Goal: Task Accomplishment & Management: Complete application form

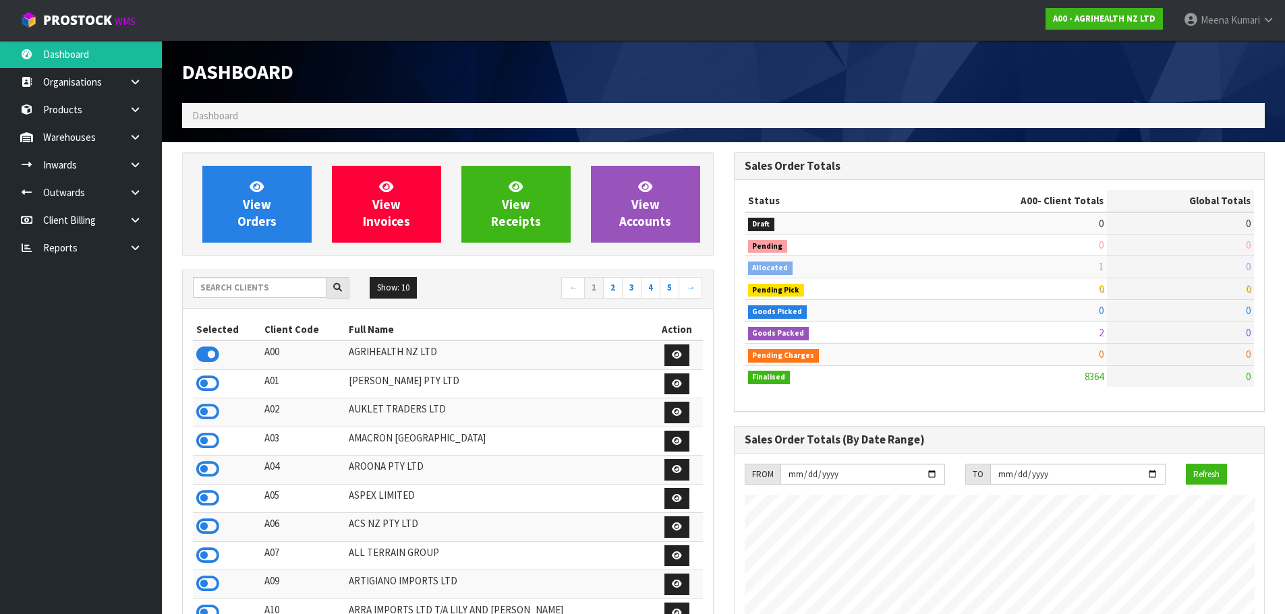
scroll to position [1022, 551]
click at [245, 278] on div "Show: 10 5 10 25 50 ← 1 2 3 4 5 →" at bounding box center [448, 289] width 530 height 38
click at [249, 288] on input "text" at bounding box center [260, 287] width 134 height 21
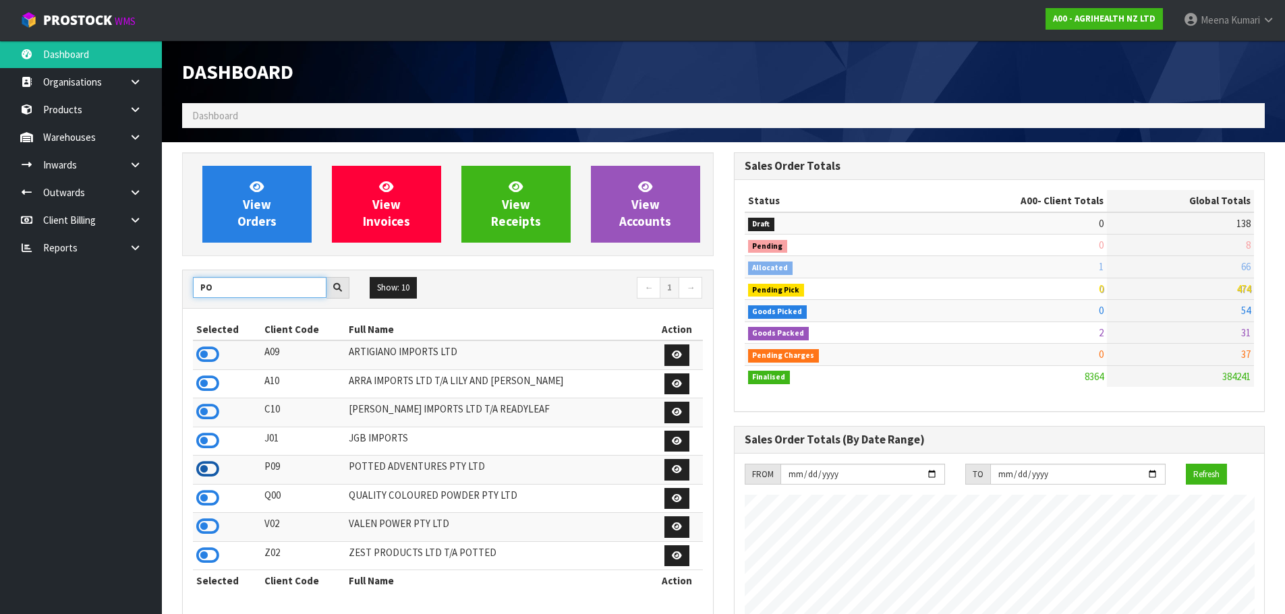
type input "PO"
click at [205, 463] on icon at bounding box center [207, 469] width 23 height 20
click at [143, 137] on link at bounding box center [140, 137] width 43 height 28
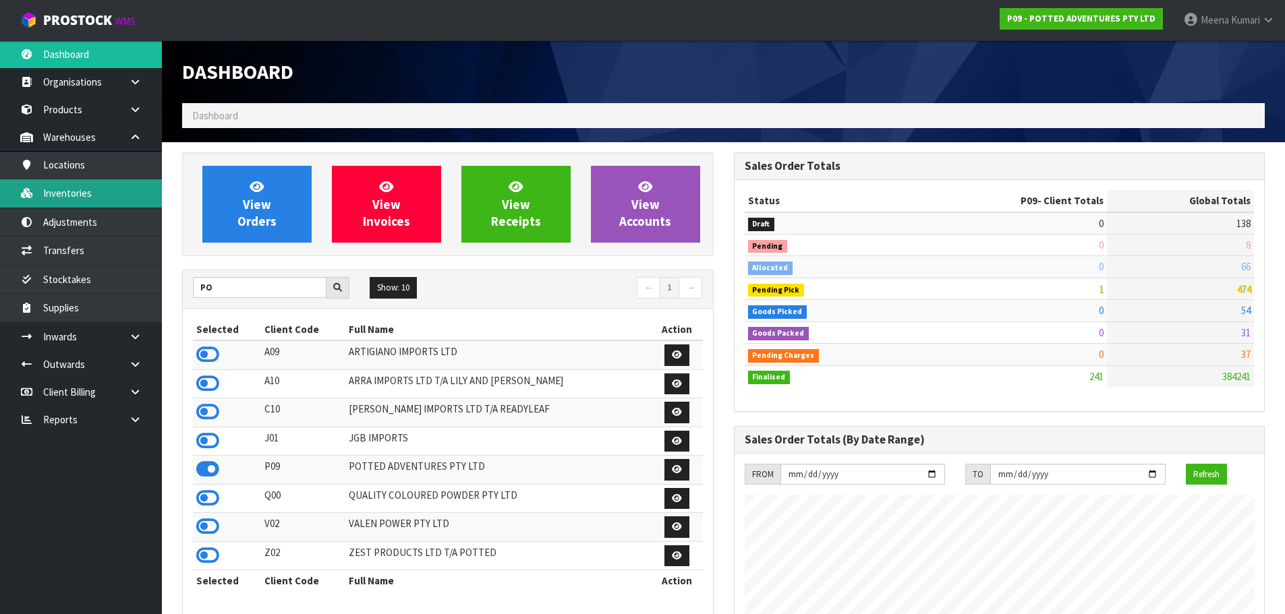
click at [135, 188] on link "Inventories" at bounding box center [81, 193] width 162 height 28
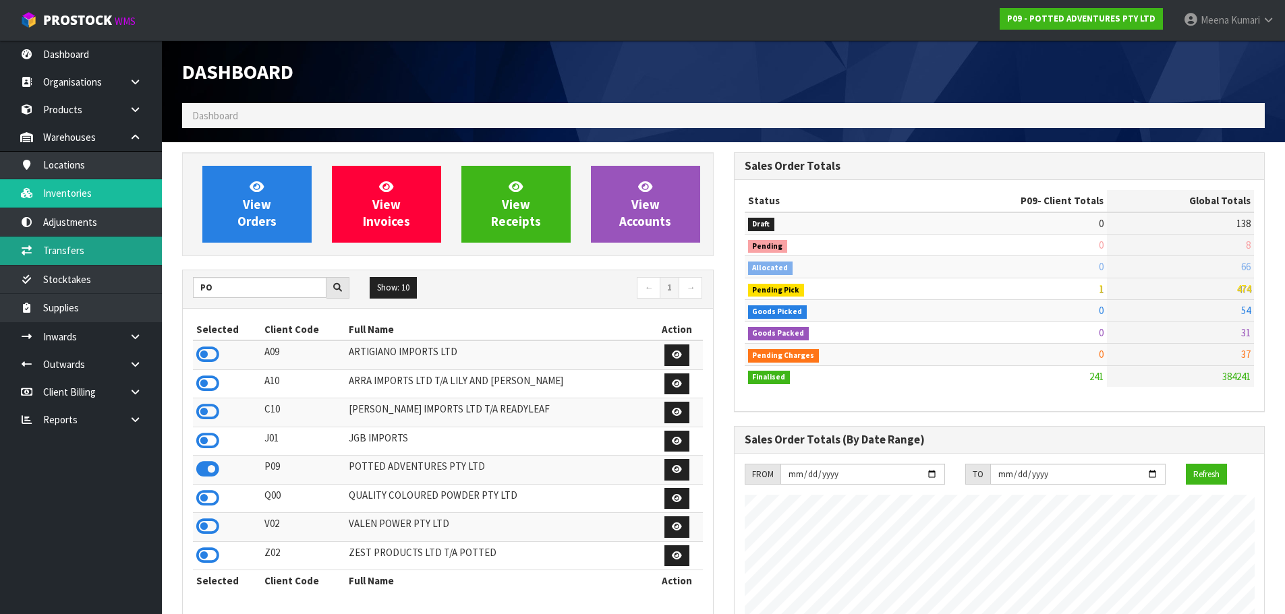
click at [137, 247] on link "Transfers" at bounding box center [81, 251] width 162 height 28
click at [99, 248] on link "Transfers" at bounding box center [81, 251] width 162 height 28
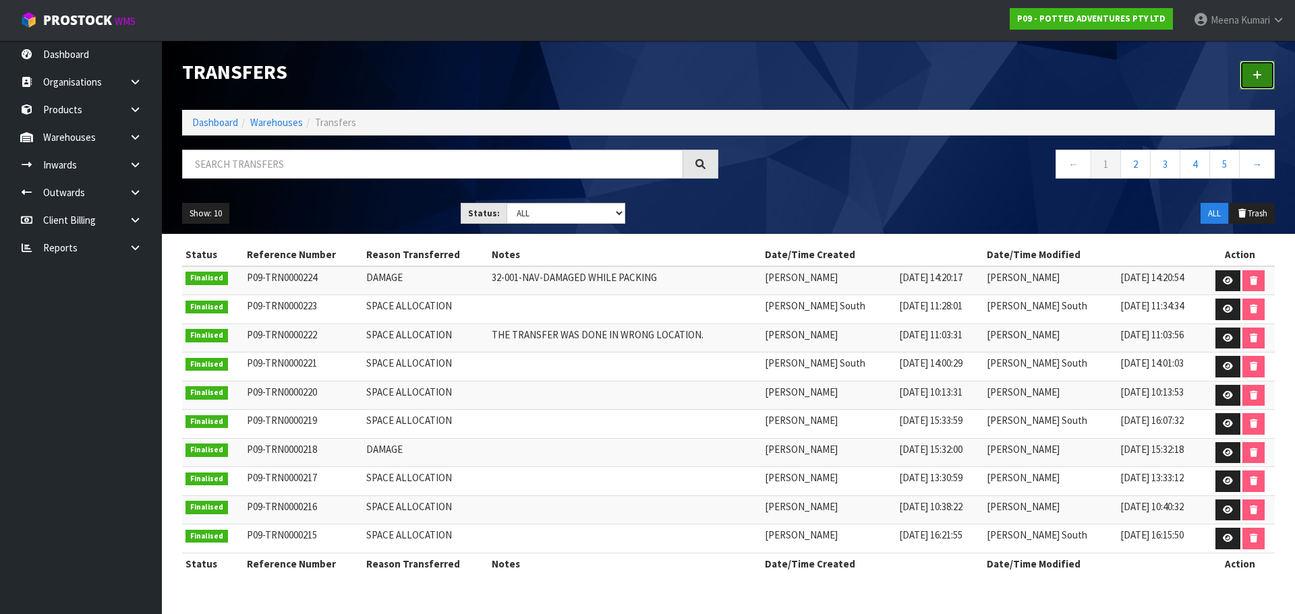
click at [1256, 72] on icon at bounding box center [1256, 75] width 9 height 10
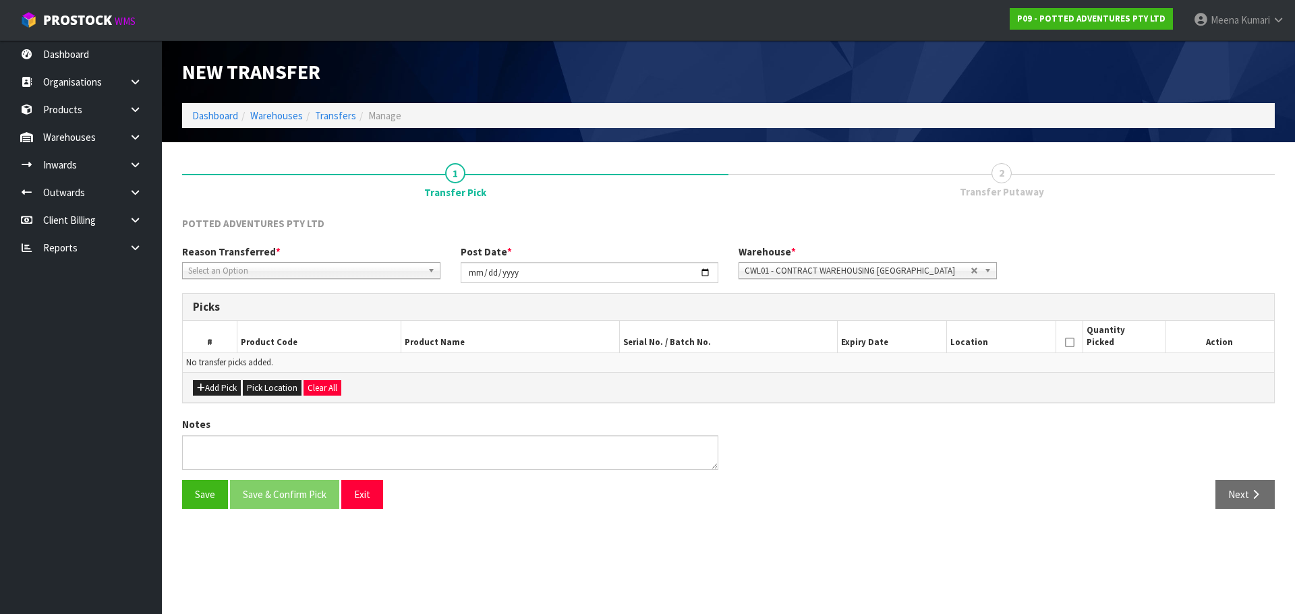
click at [281, 260] on div "Reason Transferred * Space Allocation Damage Expired Stock Repair QA Select an …" at bounding box center [311, 262] width 278 height 34
click at [274, 274] on span "Select an Option" at bounding box center [305, 271] width 234 height 16
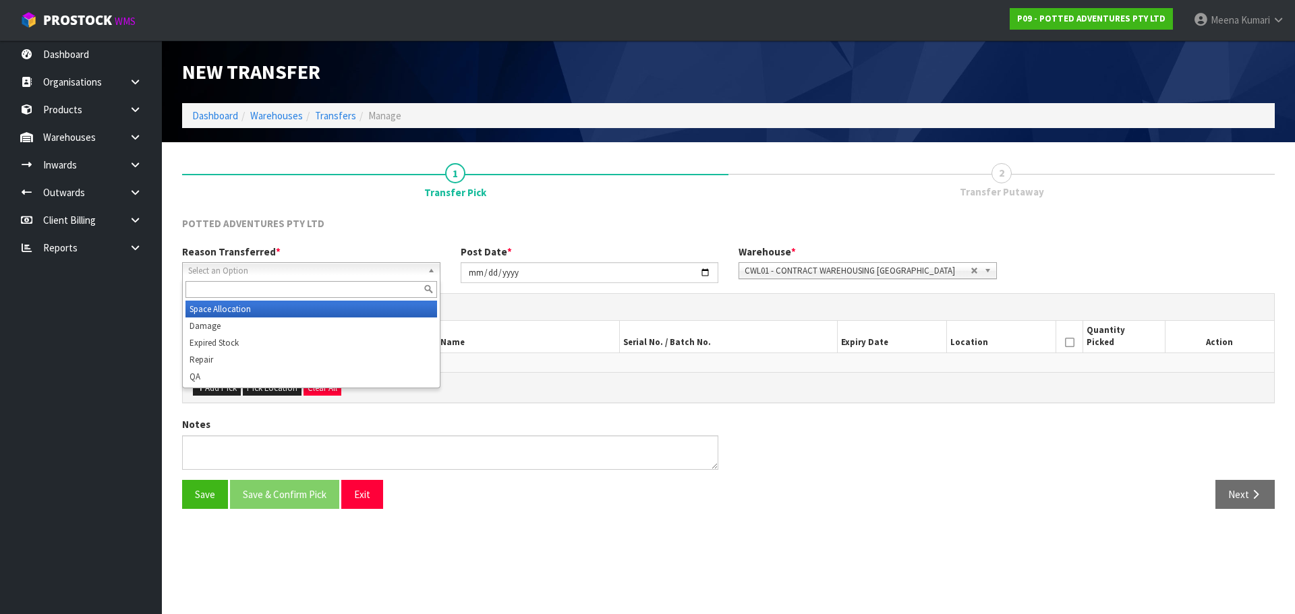
click at [249, 309] on li "Space Allocation" at bounding box center [311, 309] width 252 height 17
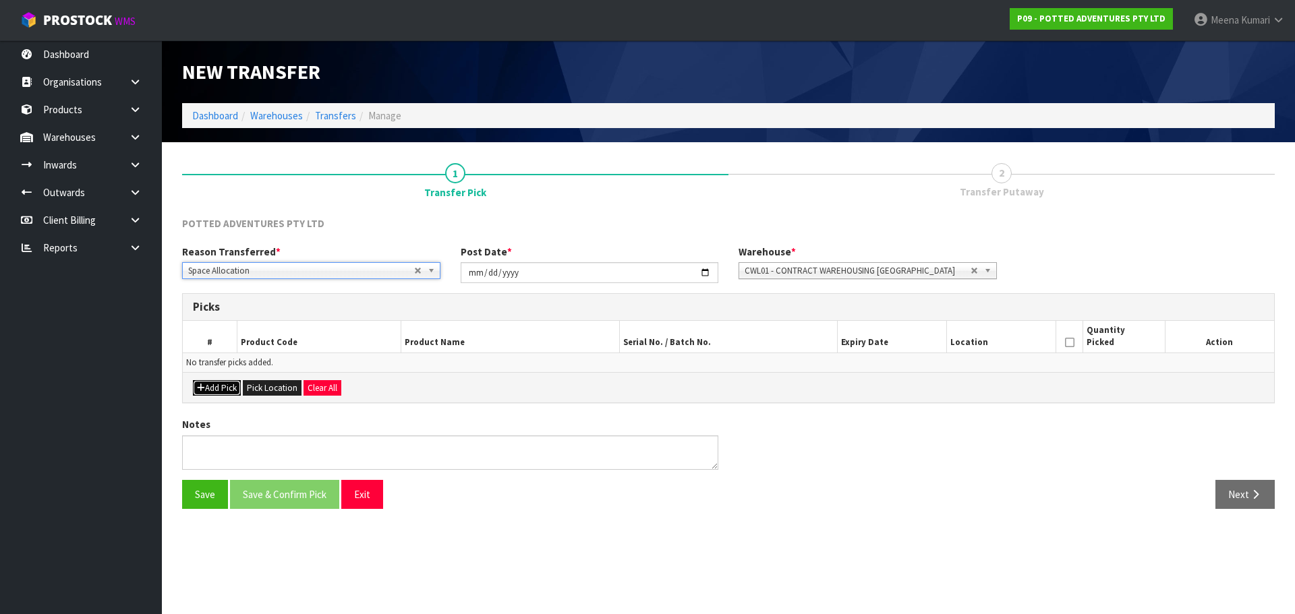
click at [223, 389] on button "Add Pick" at bounding box center [217, 388] width 48 height 16
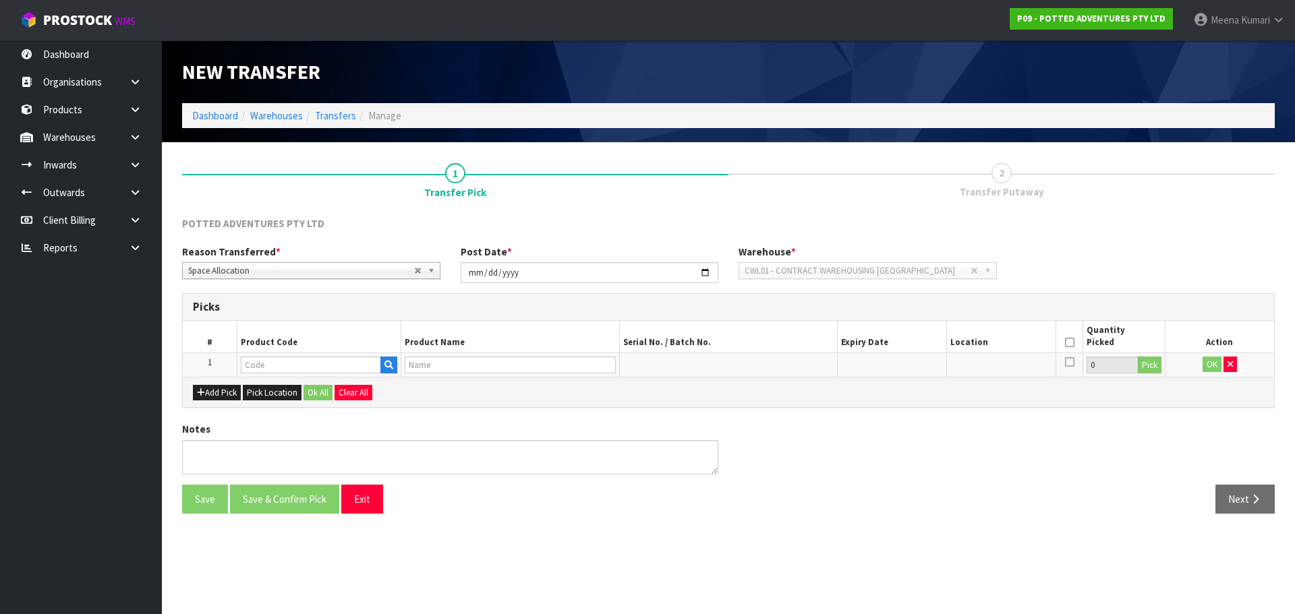
click at [276, 350] on th "Product Code" at bounding box center [319, 337] width 164 height 32
click at [269, 362] on input "text" at bounding box center [311, 365] width 140 height 17
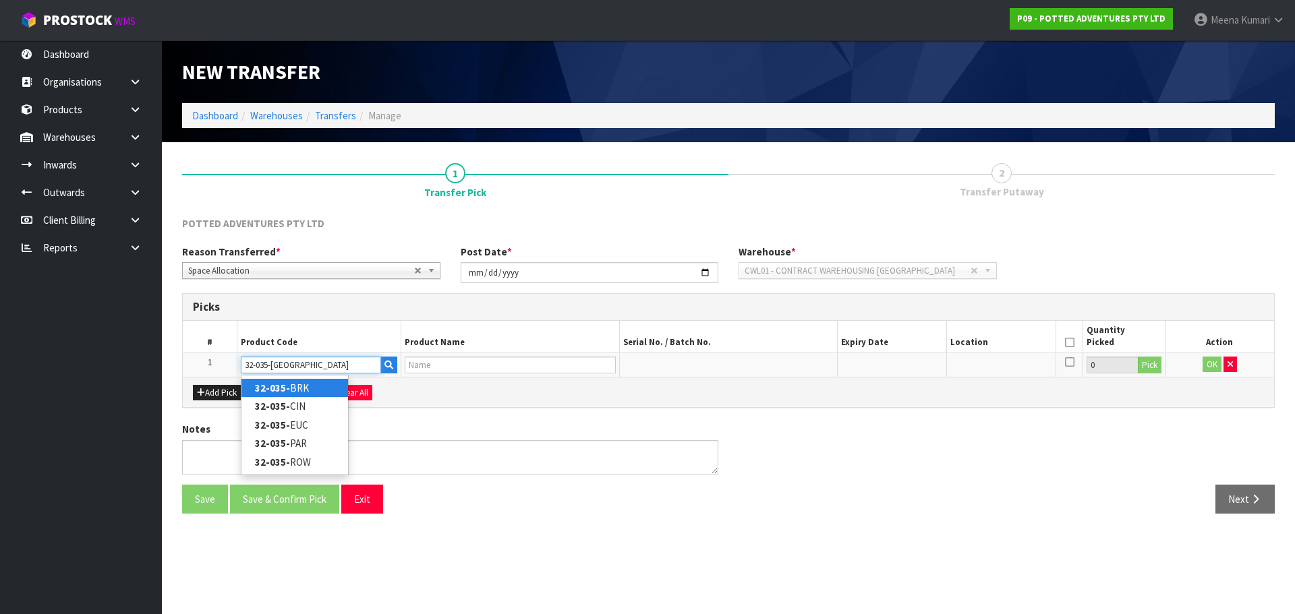
type input "32-035-PAR"
type input "SMALL BERLIN PLANTER PARCHMENT"
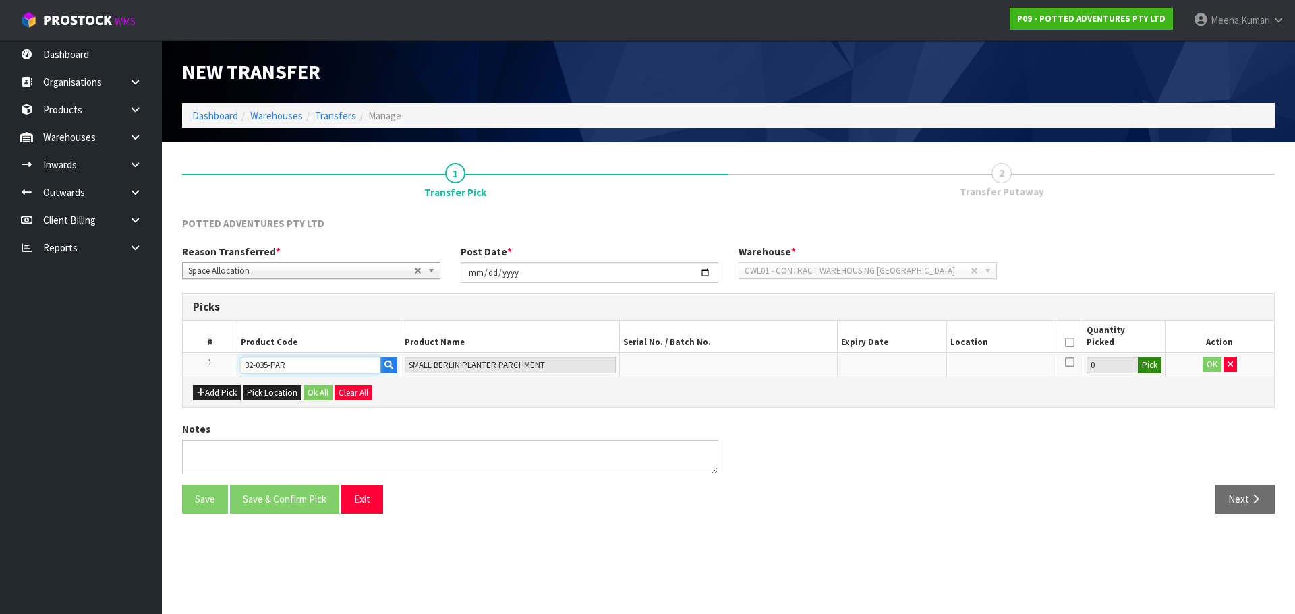
type input "32-035-PAR"
click at [1160, 365] on button "Pick" at bounding box center [1150, 366] width 24 height 18
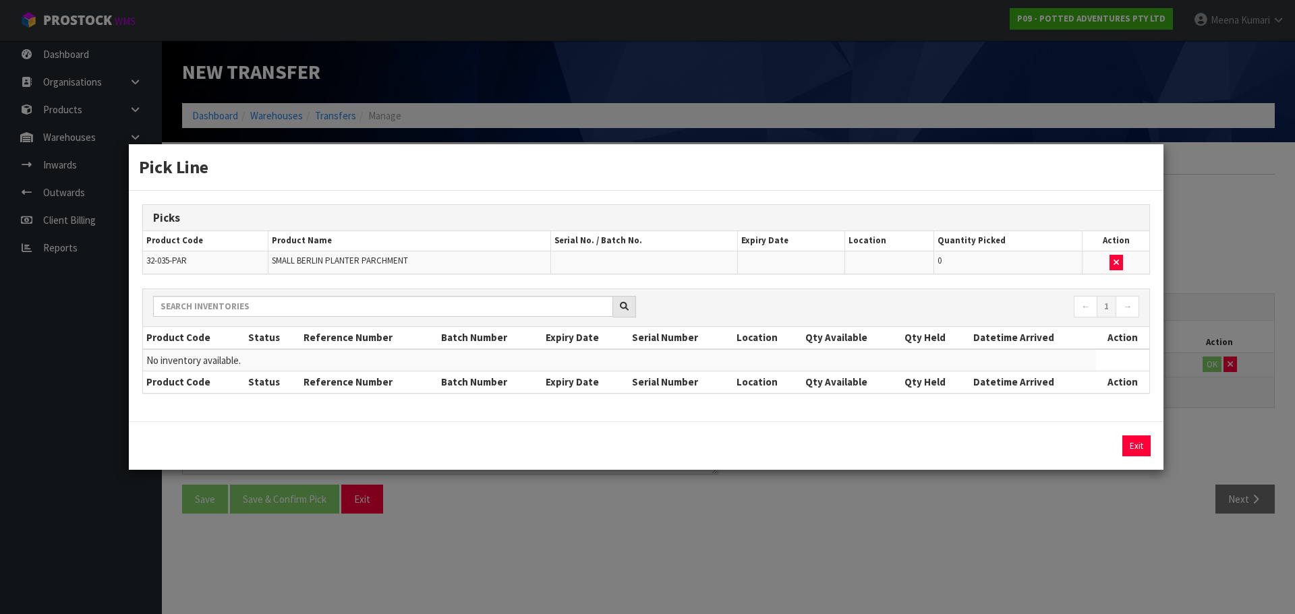
drag, startPoint x: 932, startPoint y: 501, endPoint x: 908, endPoint y: 501, distance: 24.3
click at [932, 501] on div "Pick Line Picks Product Code Product Name Serial No. / Batch No. Expiry Date Lo…" at bounding box center [647, 307] width 1295 height 614
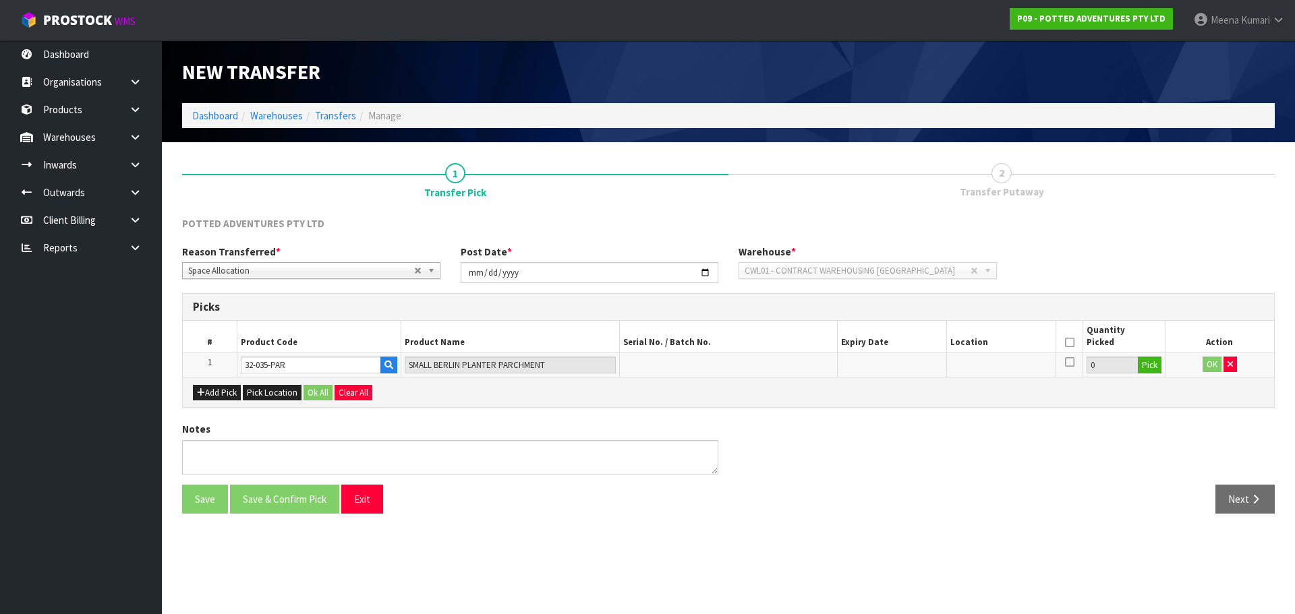
click at [320, 354] on td "32-035-PAR" at bounding box center [319, 365] width 164 height 24
click at [317, 363] on input "32-035-PAR" at bounding box center [311, 365] width 140 height 17
click at [1227, 368] on icon "button" at bounding box center [1229, 364] width 5 height 9
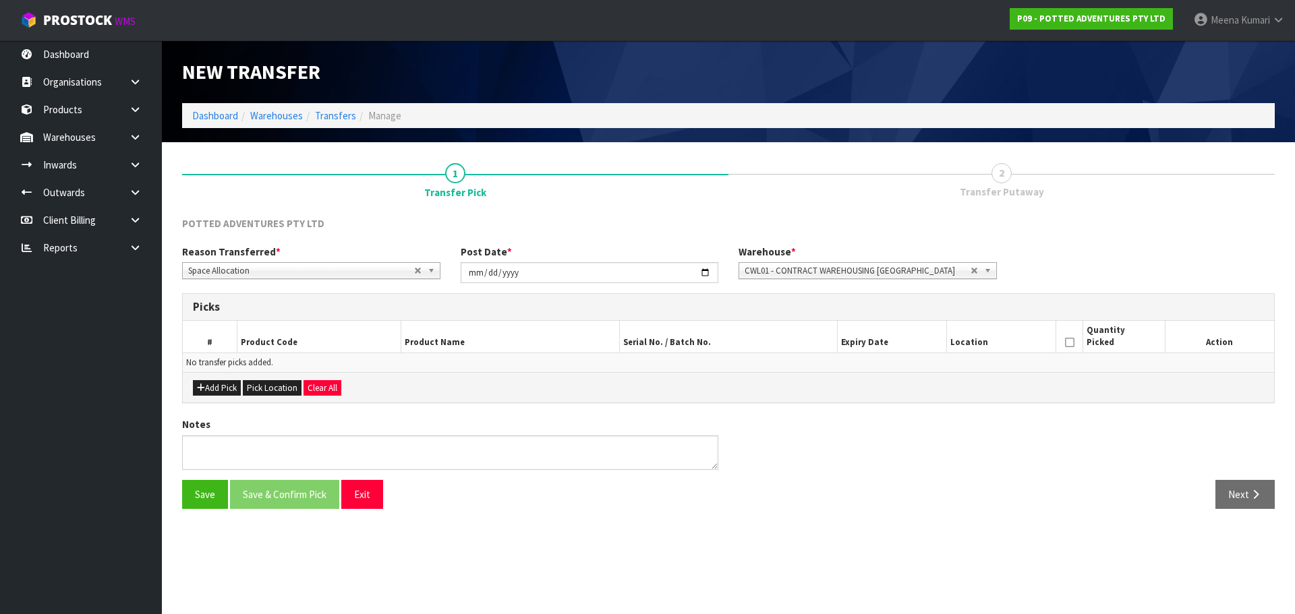
click at [818, 261] on div "Warehouse * 01 - CONTRACT WAREHOUSING MAIN 02 - CONTRACT WAREHOUSING NO 2 CHC -…" at bounding box center [867, 262] width 278 height 34
click at [816, 270] on span "CWL01 - CONTRACT WAREHOUSING ALLENS ROAD" at bounding box center [857, 271] width 226 height 16
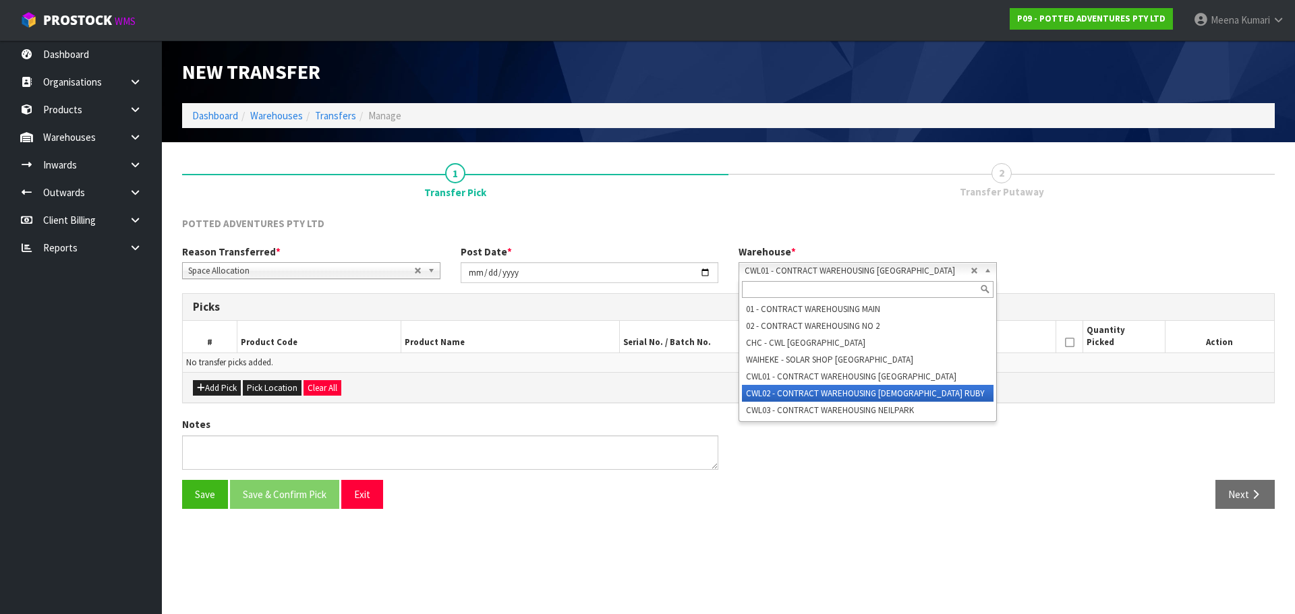
click at [842, 390] on li "CWL02 - CONTRACT WAREHOUSING LADY RUBY" at bounding box center [868, 393] width 252 height 17
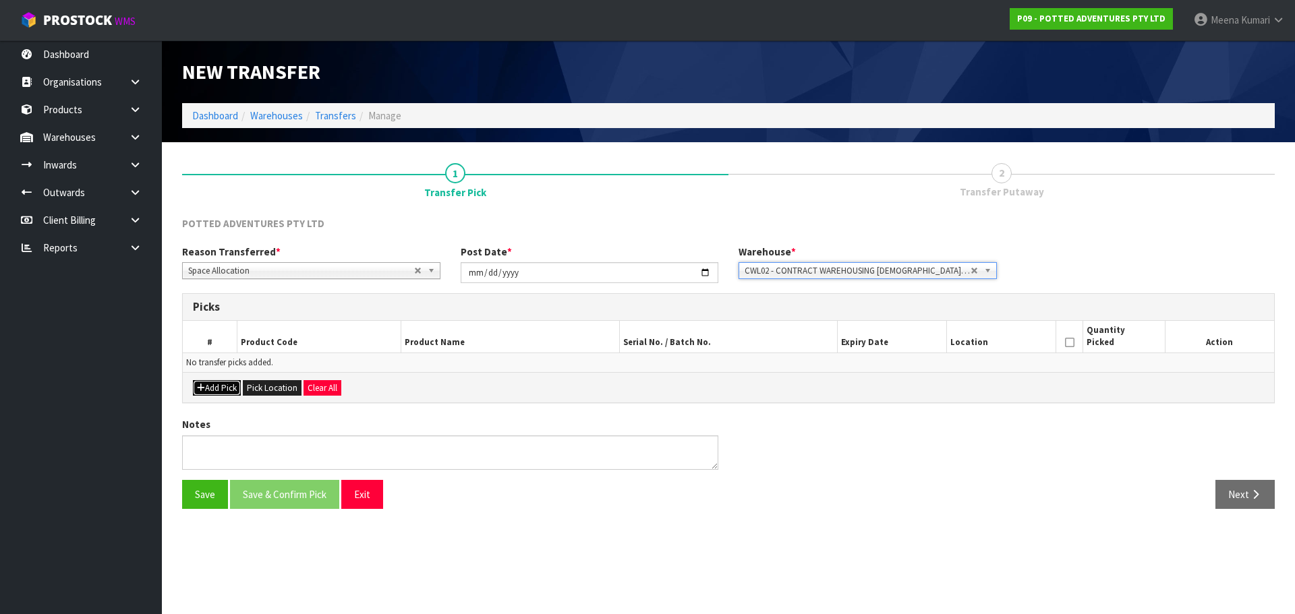
click at [225, 390] on button "Add Pick" at bounding box center [217, 388] width 48 height 16
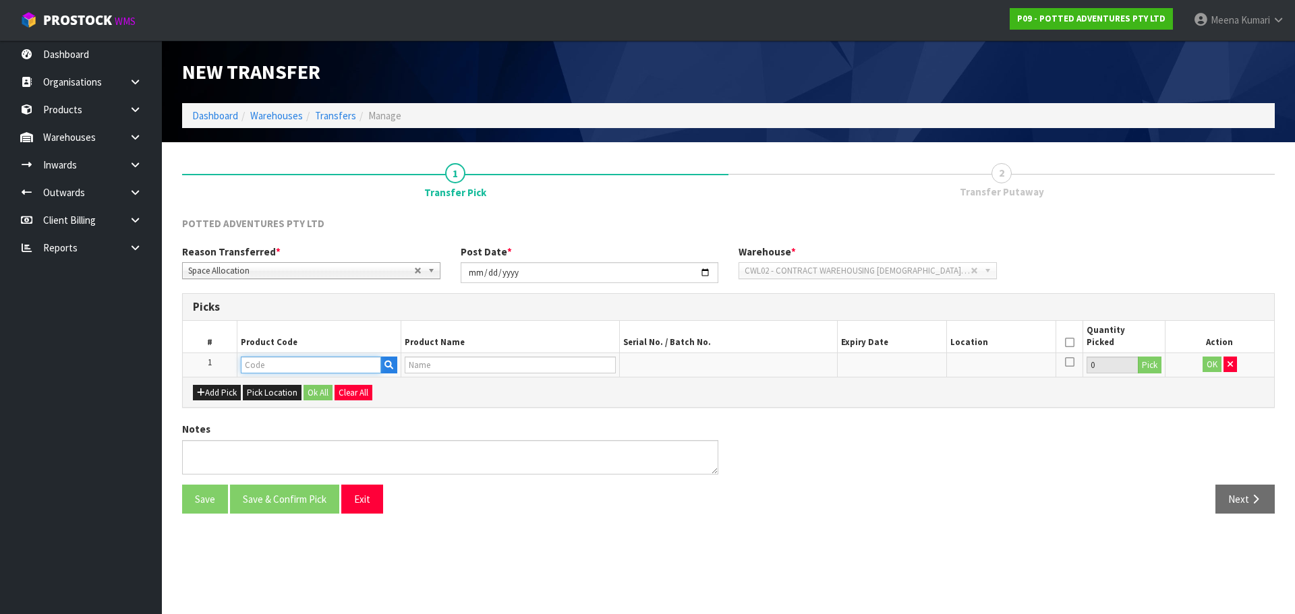
click at [293, 367] on input "text" at bounding box center [311, 365] width 140 height 17
paste input "32-035-PAR"
type input "32-035-PAR"
type input "SMALL BERLIN PLANTER PARCHMENT"
type input "32-035-PAR"
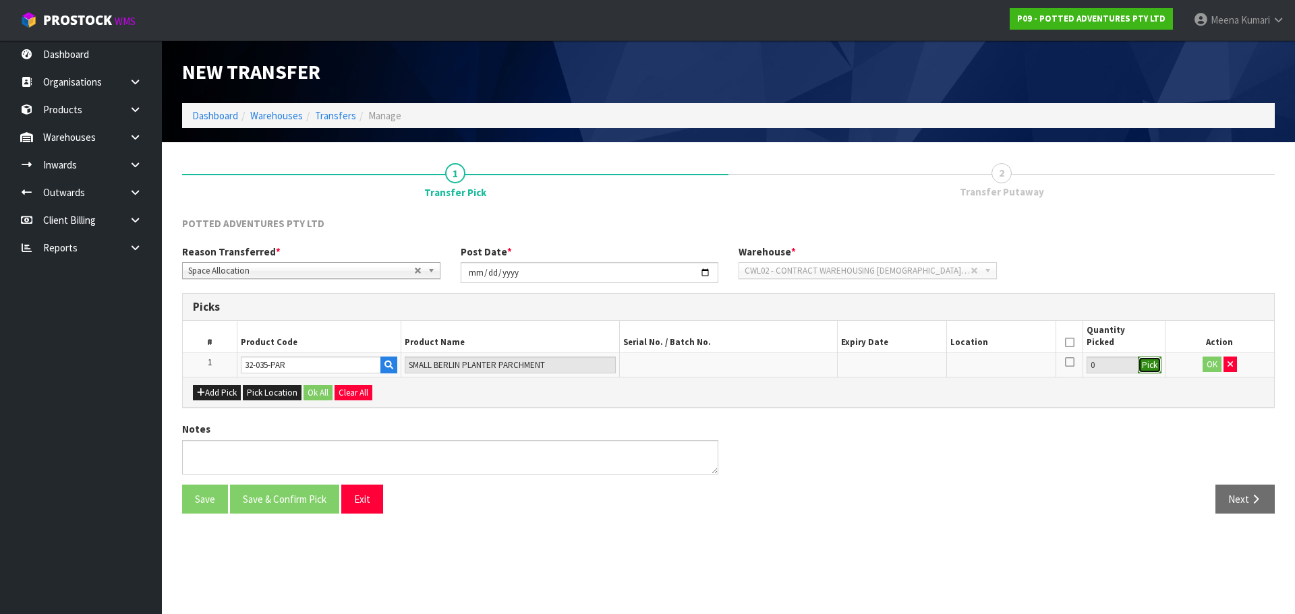
click at [1148, 365] on button "Pick" at bounding box center [1150, 366] width 24 height 18
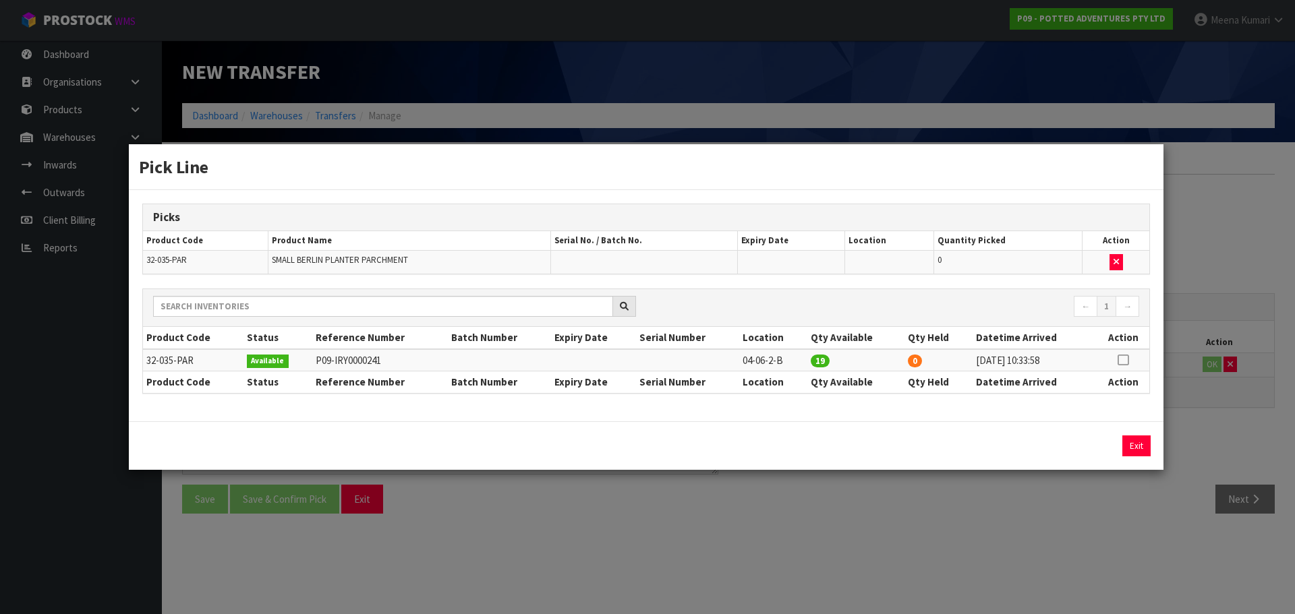
drag, startPoint x: 1120, startPoint y: 360, endPoint x: 1097, endPoint y: 368, distance: 24.3
click at [1120, 361] on icon at bounding box center [1122, 360] width 11 height 1
drag, startPoint x: 952, startPoint y: 444, endPoint x: 916, endPoint y: 457, distance: 38.8
click at [916, 457] on div "19 Assign Pick Exit" at bounding box center [646, 445] width 1034 height 49
click at [973, 525] on div "Pick Line Picks Product Code Product Name Serial No. / Batch No. Expiry Date Lo…" at bounding box center [647, 307] width 1295 height 614
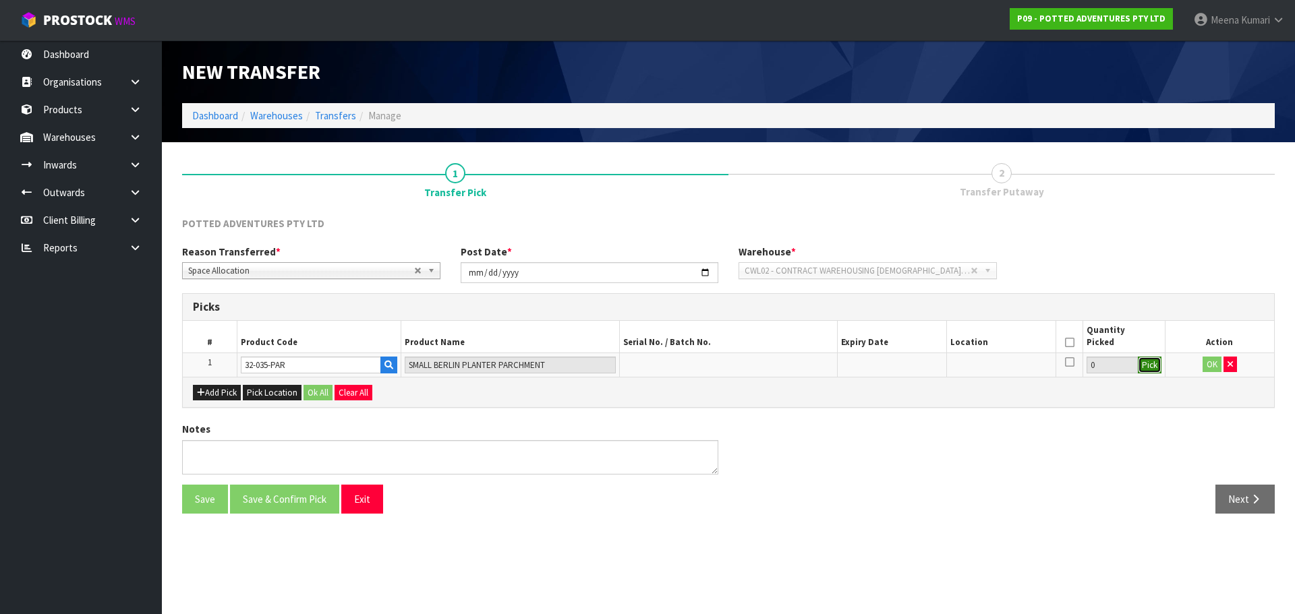
click at [1142, 365] on button "Pick" at bounding box center [1150, 366] width 24 height 18
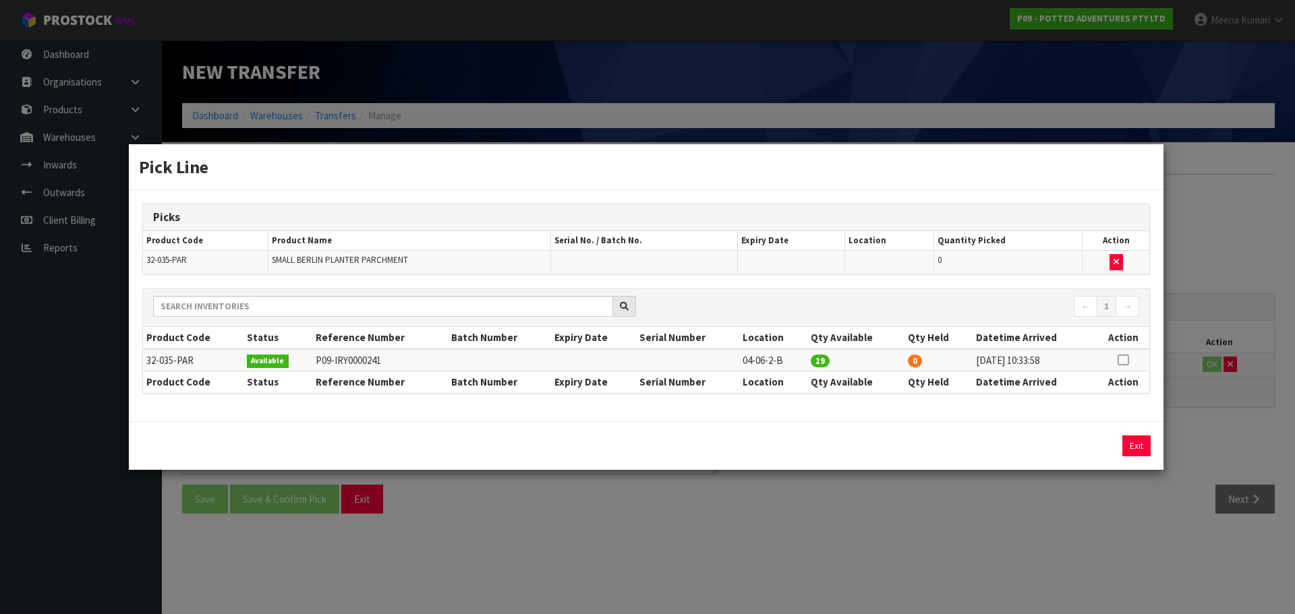
click at [1122, 360] on icon at bounding box center [1122, 360] width 11 height 1
click at [1086, 448] on button "Assign Pick" at bounding box center [1090, 446] width 55 height 21
type input "19"
drag, startPoint x: 1065, startPoint y: 492, endPoint x: 1080, endPoint y: 473, distance: 24.4
click at [1065, 491] on div "Pick Line Picks Product Code Product Name Serial No. / Batch No. Expiry Date Lo…" at bounding box center [647, 307] width 1295 height 614
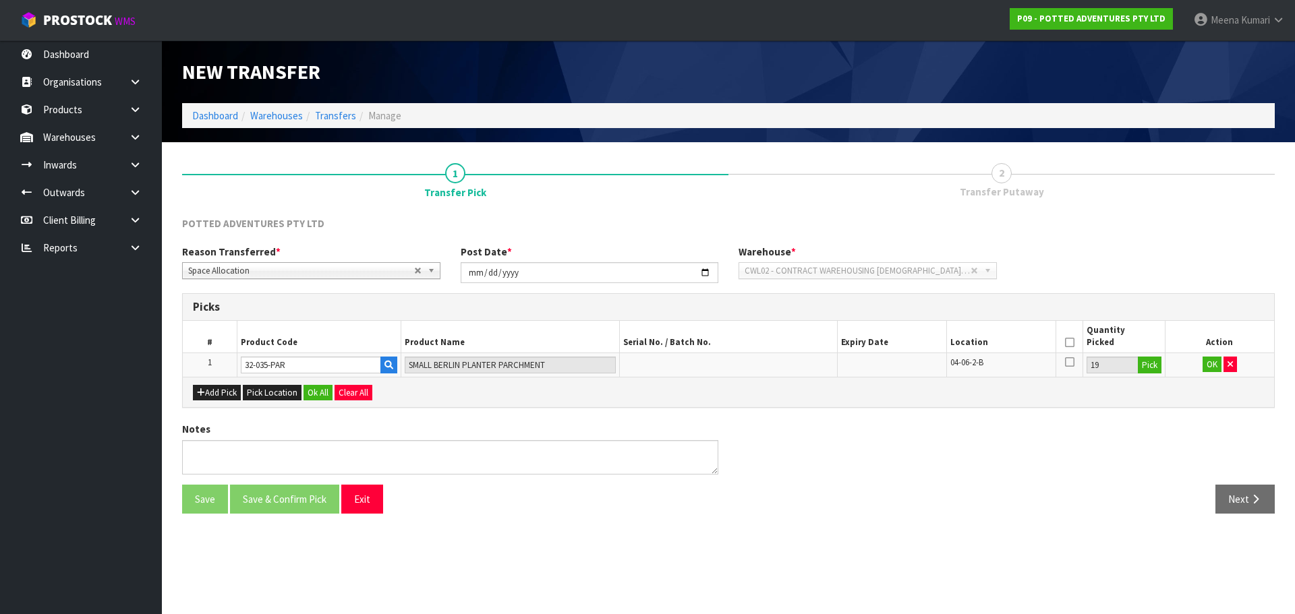
click at [1069, 343] on icon at bounding box center [1069, 343] width 9 height 1
drag, startPoint x: 1210, startPoint y: 362, endPoint x: 309, endPoint y: 403, distance: 902.5
click at [1210, 363] on button "OK" at bounding box center [1211, 365] width 19 height 16
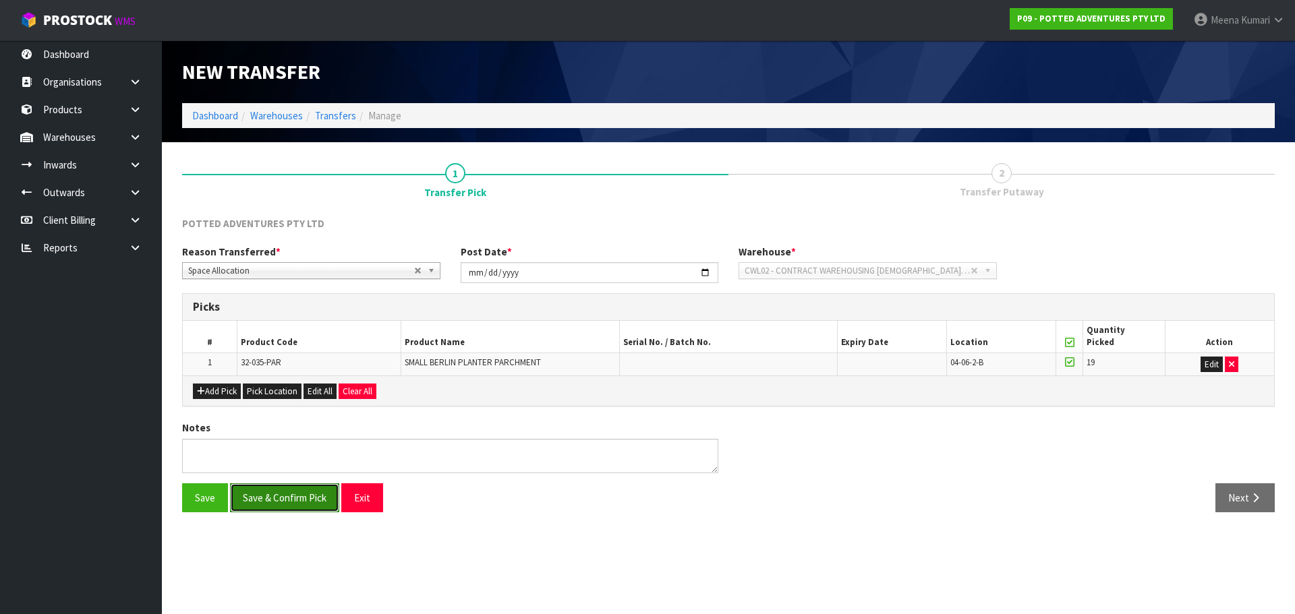
click at [288, 486] on button "Save & Confirm Pick" at bounding box center [284, 497] width 109 height 29
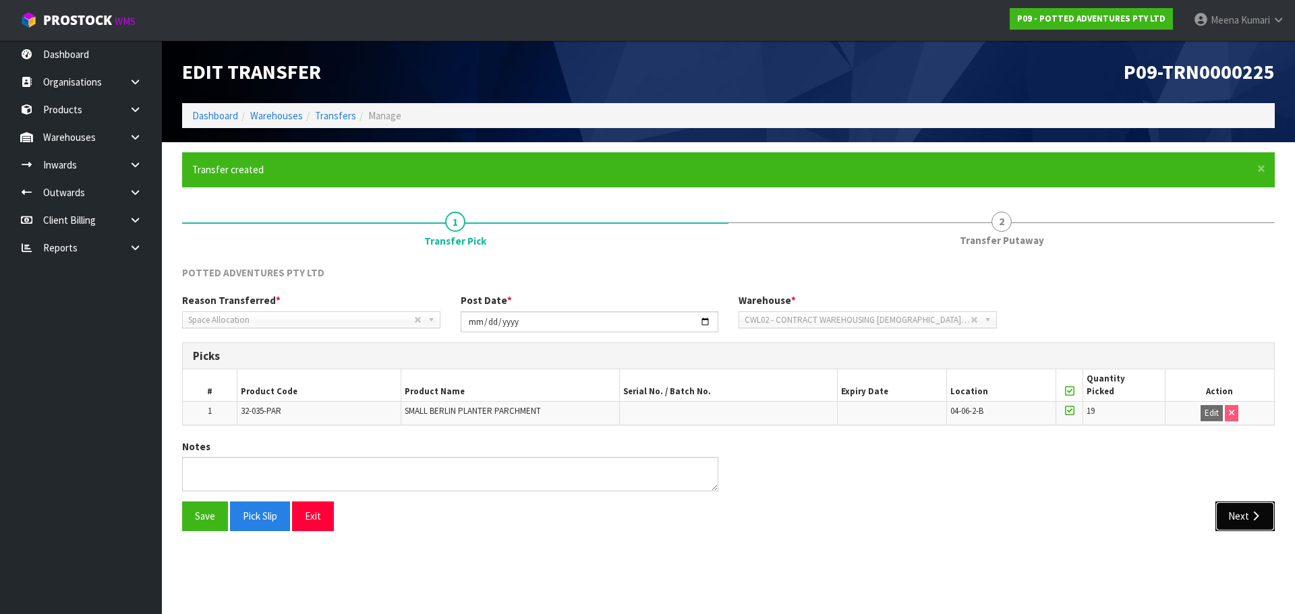
drag, startPoint x: 1233, startPoint y: 517, endPoint x: 1189, endPoint y: 481, distance: 56.5
click at [1232, 517] on button "Next" at bounding box center [1244, 516] width 59 height 29
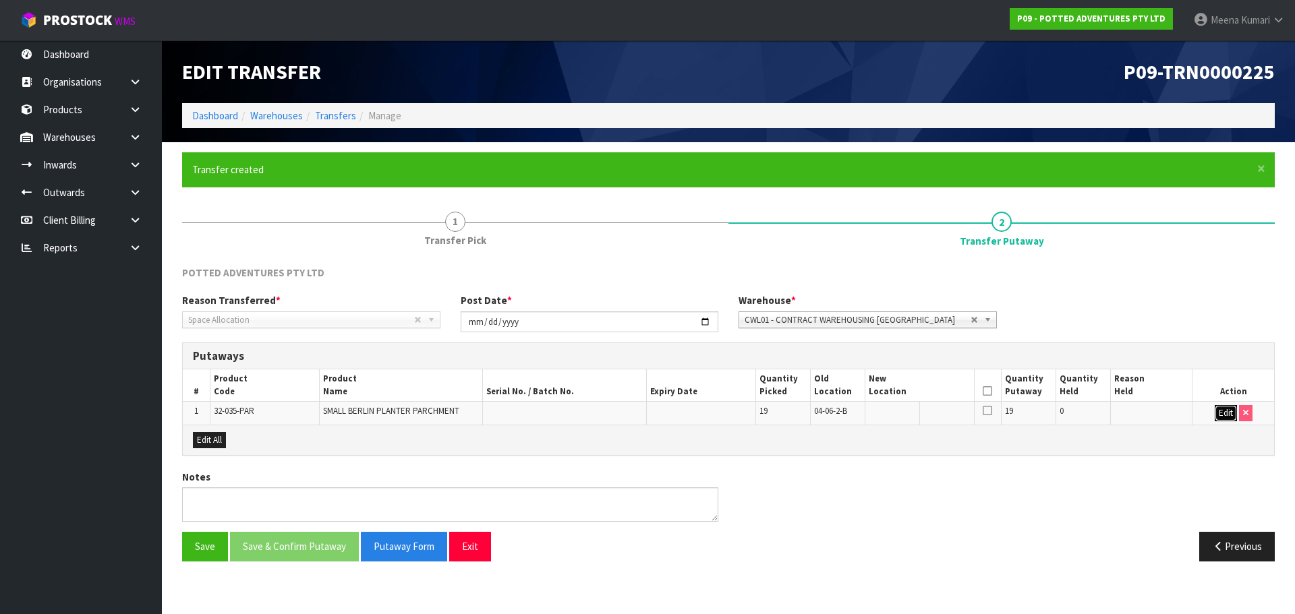
drag, startPoint x: 1222, startPoint y: 410, endPoint x: 1216, endPoint y: 413, distance: 6.9
click at [1222, 412] on button "Edit" at bounding box center [1225, 413] width 22 height 16
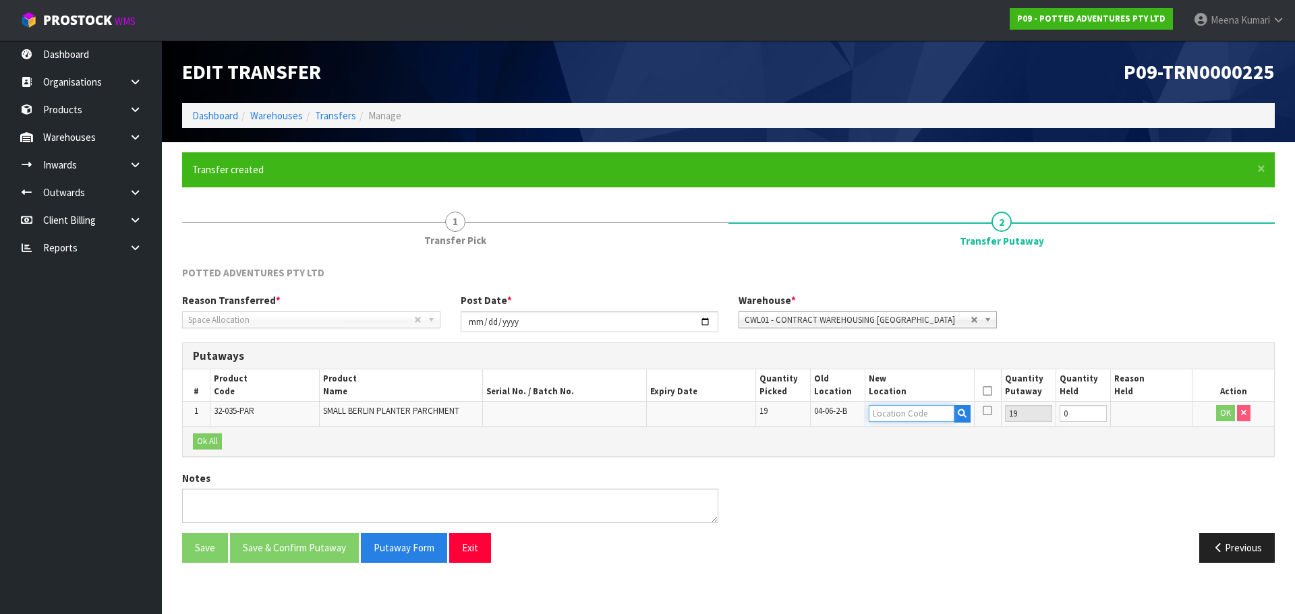
click at [941, 421] on input "text" at bounding box center [912, 413] width 86 height 17
type input "11-01-4-A"
click at [889, 316] on span "CWL01 - CONTRACT WAREHOUSING ALLENS ROAD" at bounding box center [857, 320] width 226 height 16
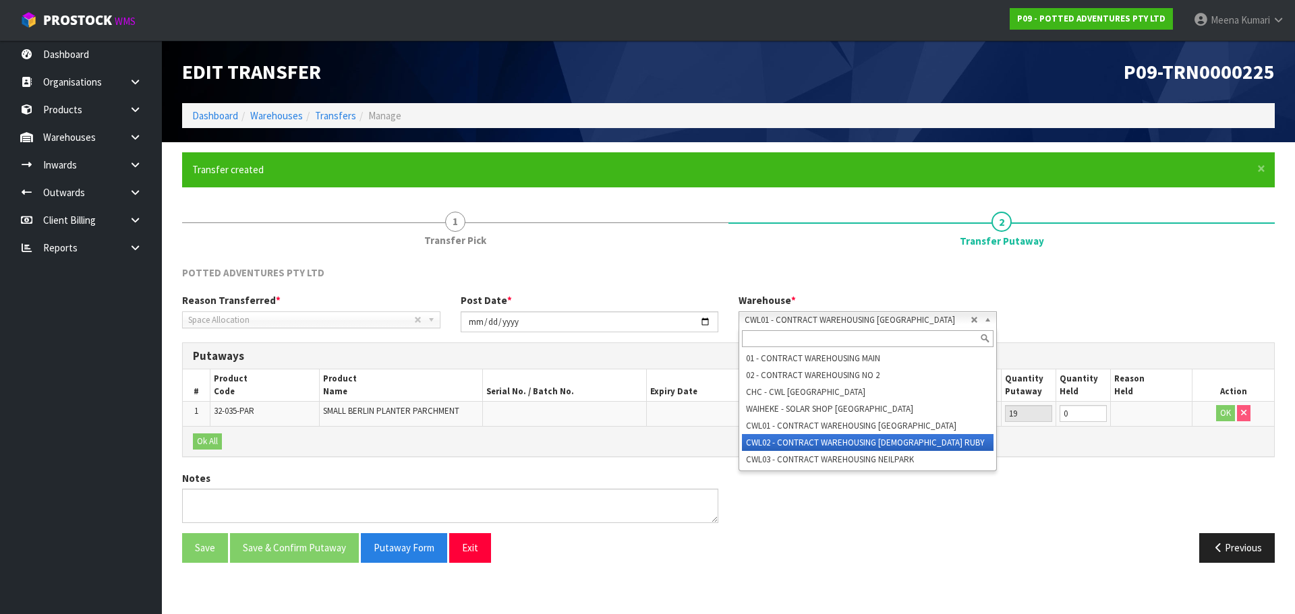
drag, startPoint x: 918, startPoint y: 440, endPoint x: 1052, endPoint y: 416, distance: 136.2
click at [919, 438] on li "CWL02 - CONTRACT WAREHOUSING LADY RUBY" at bounding box center [868, 442] width 252 height 17
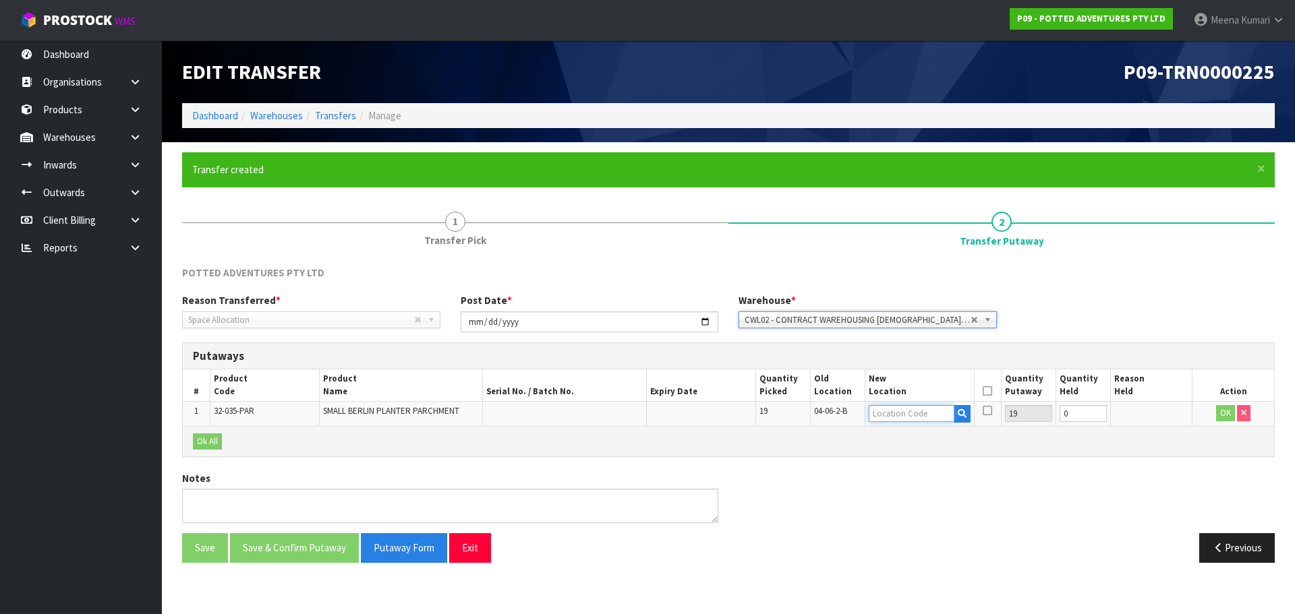
click at [917, 417] on input "text" at bounding box center [912, 413] width 86 height 17
type input "11-01-4-A"
click at [1210, 413] on td "OK" at bounding box center [1233, 414] width 82 height 24
click at [1227, 413] on button "OK" at bounding box center [1225, 413] width 19 height 16
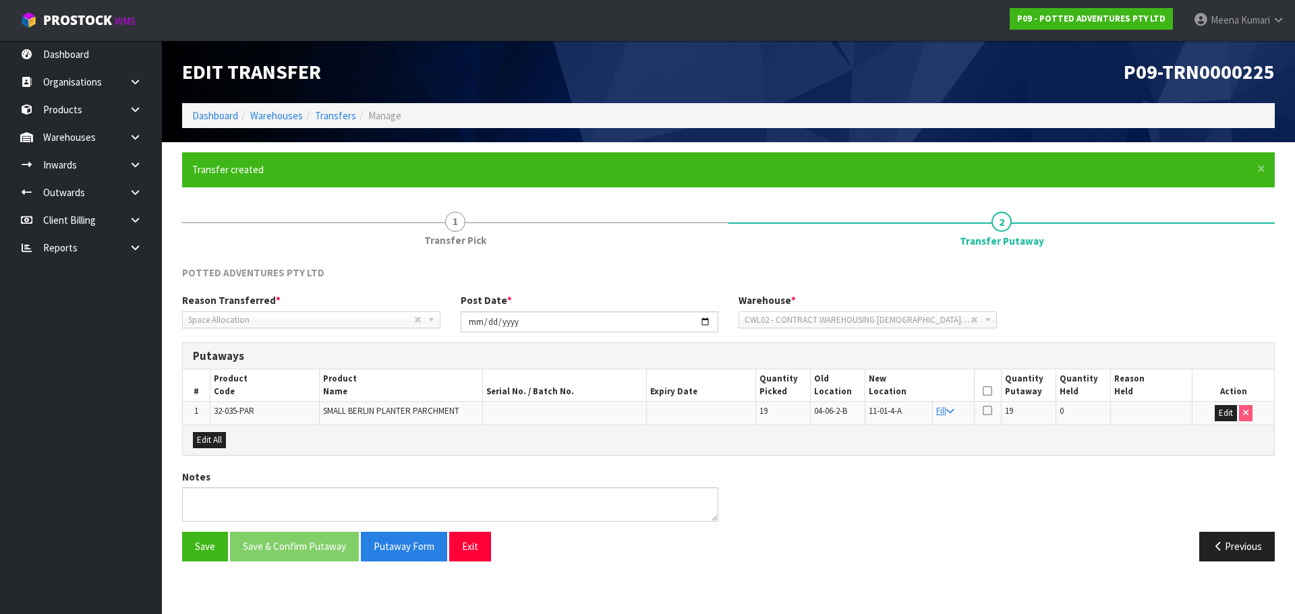
click at [989, 391] on icon at bounding box center [986, 391] width 9 height 1
click at [328, 537] on button "Save & Confirm Putaway" at bounding box center [294, 546] width 129 height 29
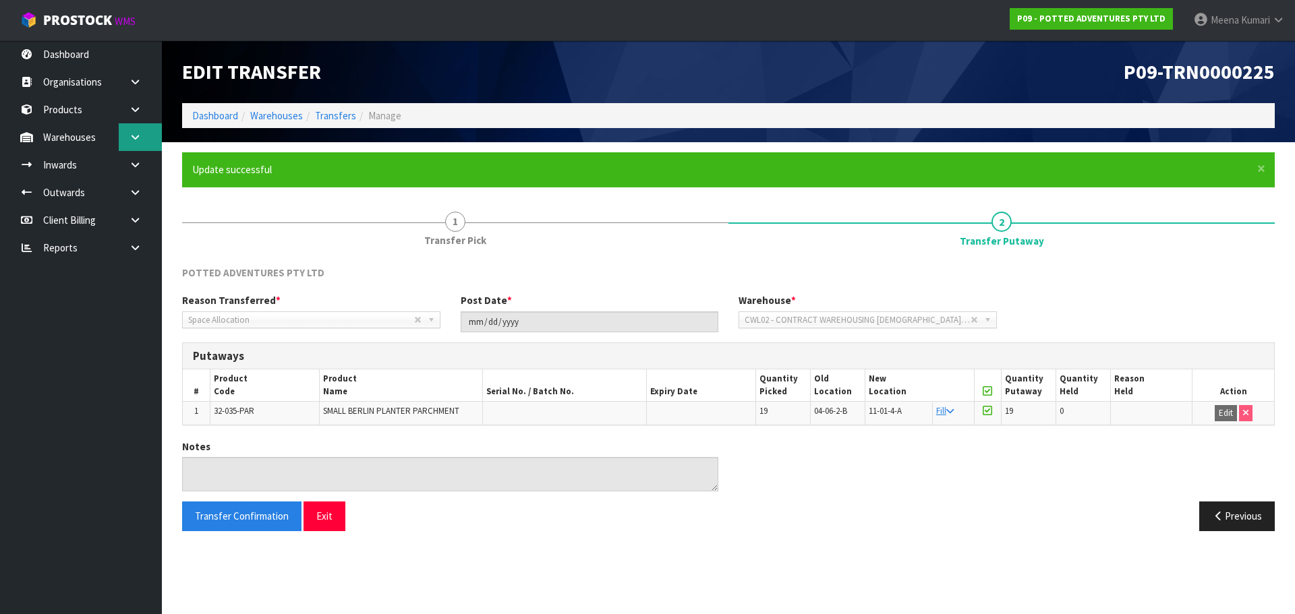
click at [144, 148] on link at bounding box center [140, 137] width 43 height 28
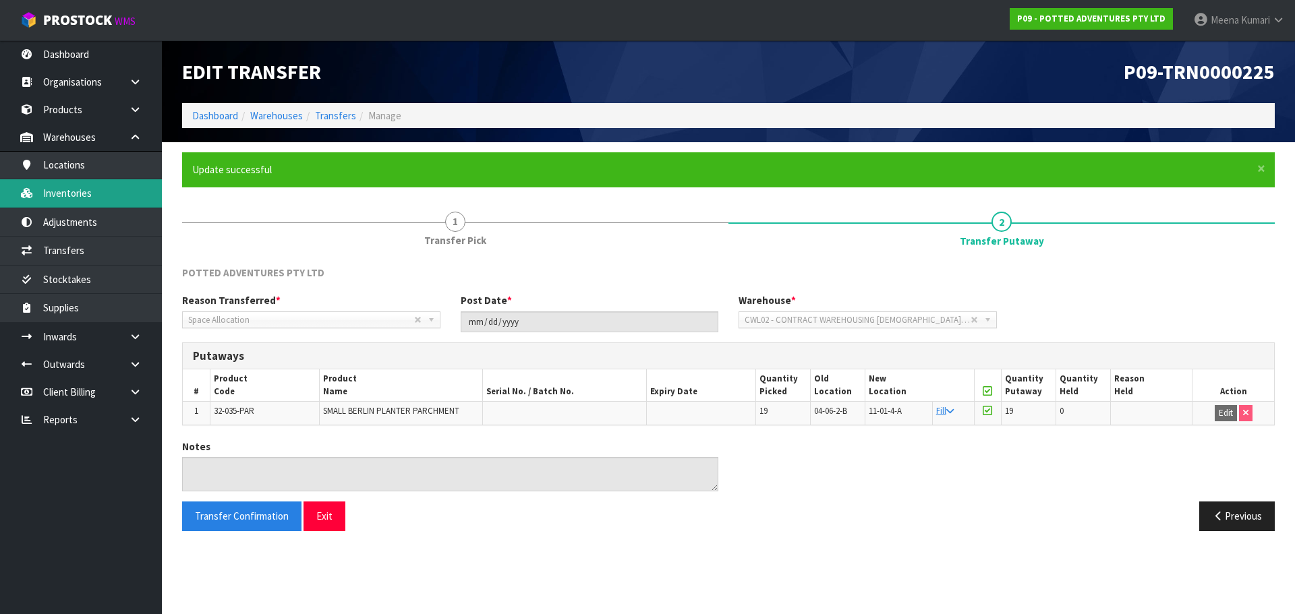
click at [109, 199] on link "Inventories" at bounding box center [81, 193] width 162 height 28
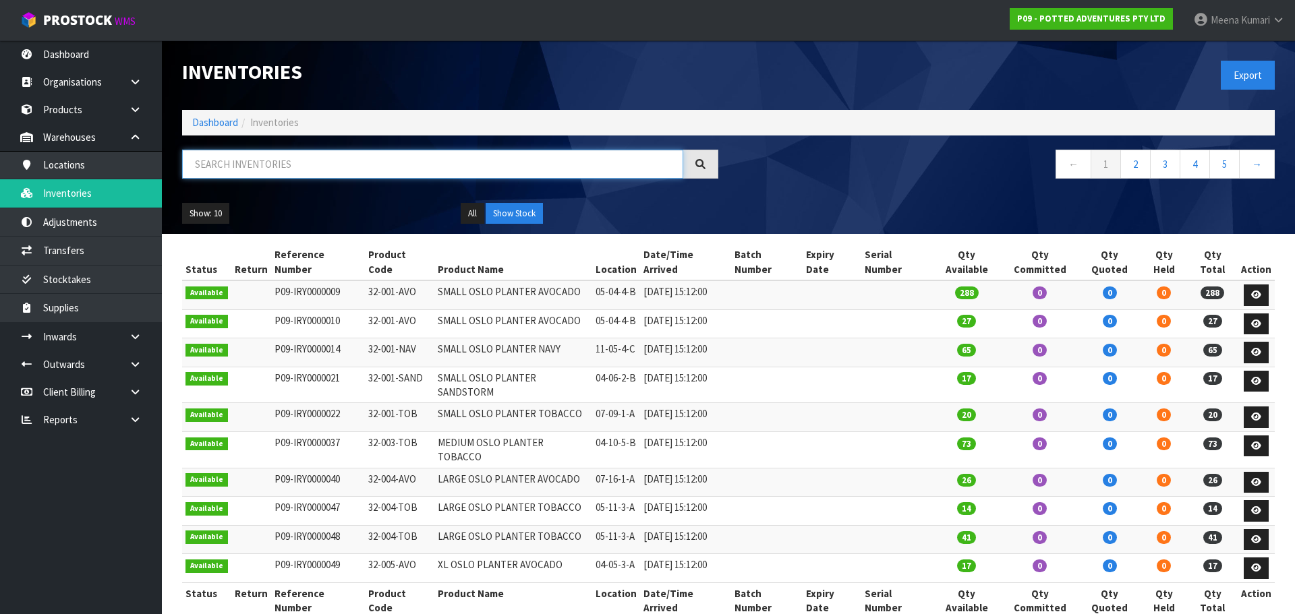
click at [306, 169] on input "text" at bounding box center [432, 164] width 501 height 29
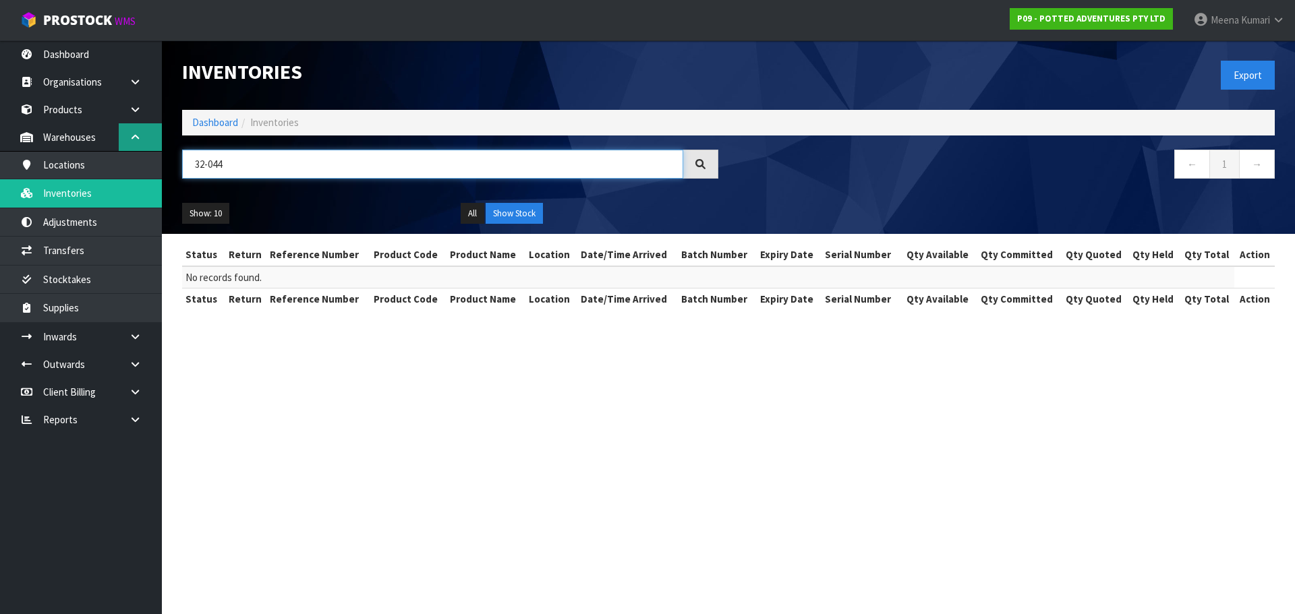
drag, startPoint x: 295, startPoint y: 165, endPoint x: 144, endPoint y: 127, distance: 155.5
click at [144, 127] on body "Toggle navigation ProStock WMS P09 - POTTED ADVENTURES PTY LTD Meena Kumari Log…" at bounding box center [647, 307] width 1295 height 614
type input "P"
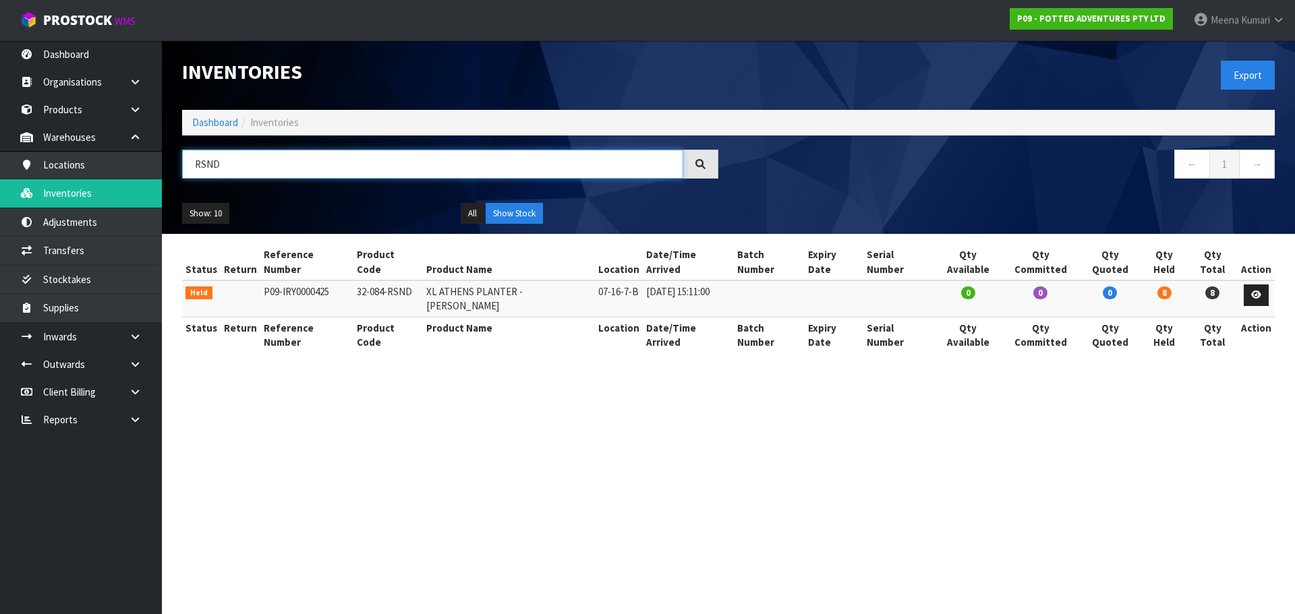
type input "RSND"
click at [394, 281] on td "32-084-RSND" at bounding box center [387, 299] width 69 height 36
click at [483, 395] on section "Inventories Export Dashboard Inventories RSND ← 1 → Show: 10 5 10 25 50 All Sho…" at bounding box center [647, 307] width 1295 height 614
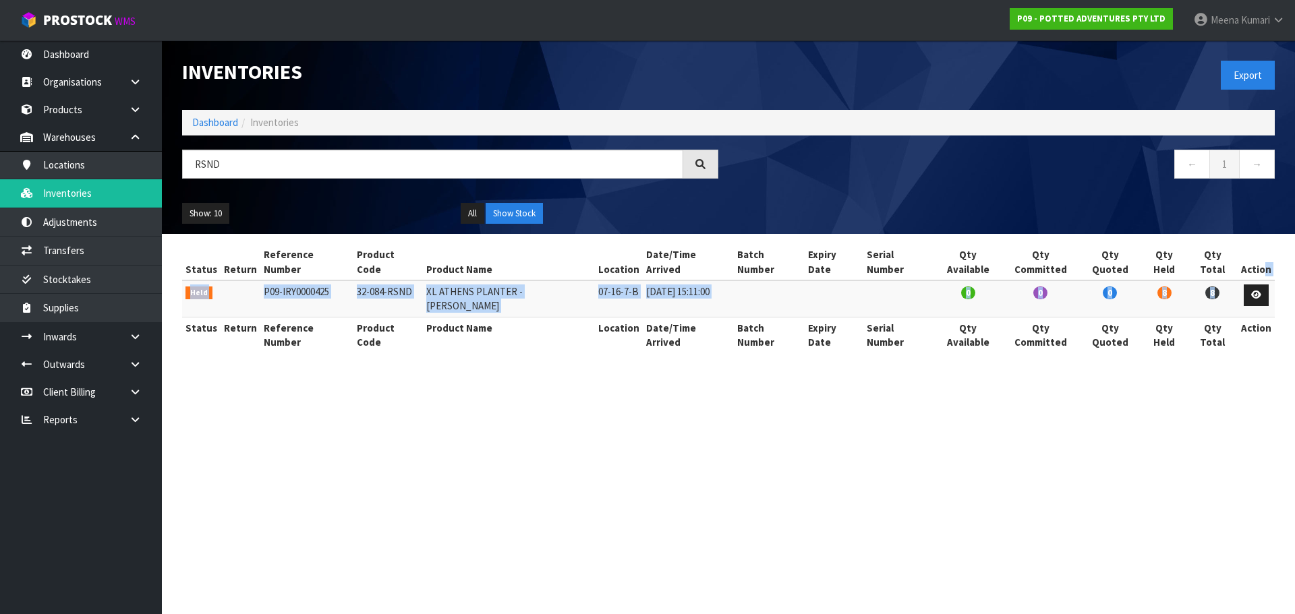
click at [1263, 264] on table "Status Return Reference Number Product Code Product Name Location Date/Time Arr…" at bounding box center [728, 298] width 1092 height 109
click at [1260, 285] on link at bounding box center [1255, 296] width 25 height 22
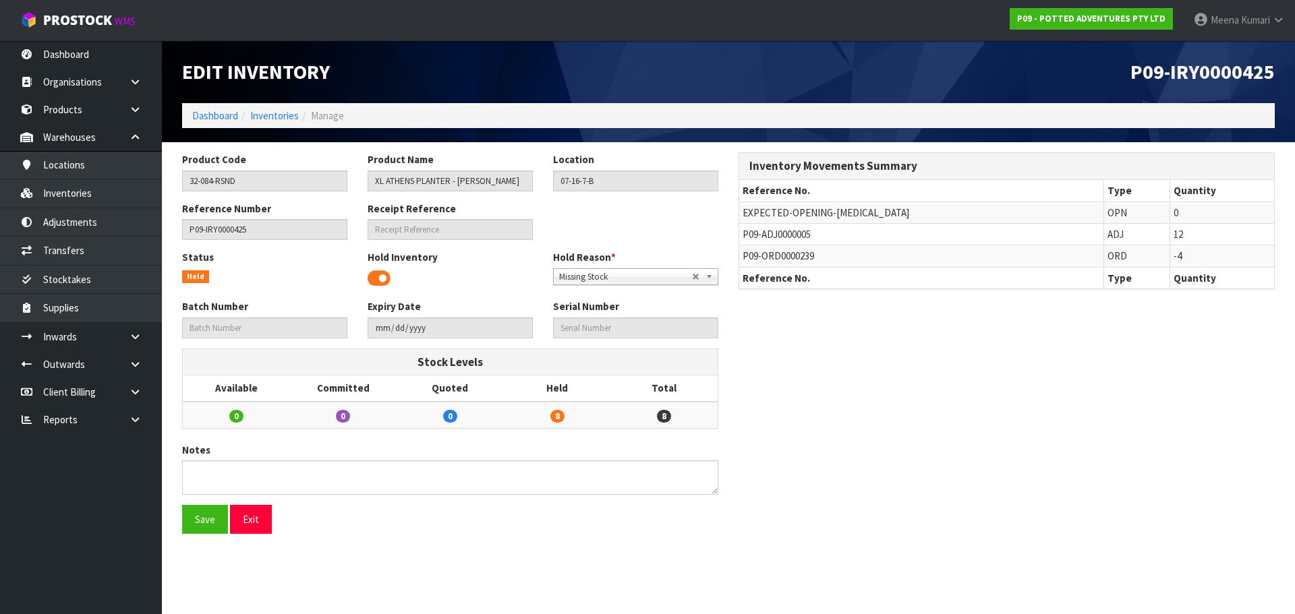
click at [943, 180] on th "Reference No." at bounding box center [921, 191] width 364 height 22
click at [735, 235] on div "Inventory Movements Summary Reference No. Type Quantity EXPECTED-OPENING-BAL OP…" at bounding box center [1006, 227] width 556 height 151
click at [748, 236] on span "P09-ADJ0000005" at bounding box center [776, 234] width 68 height 13
click at [749, 236] on span "P09-ADJ0000005" at bounding box center [776, 234] width 68 height 13
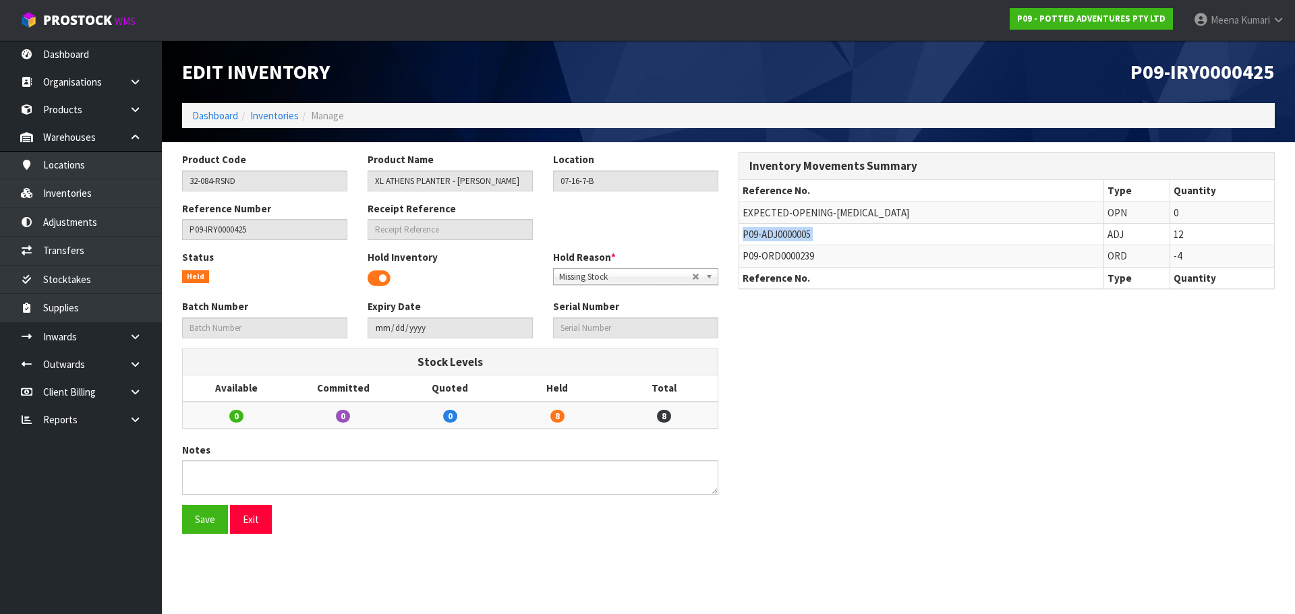
copy tr "P09-ADJ0000005"
click at [265, 119] on link "Inventories" at bounding box center [274, 115] width 49 height 13
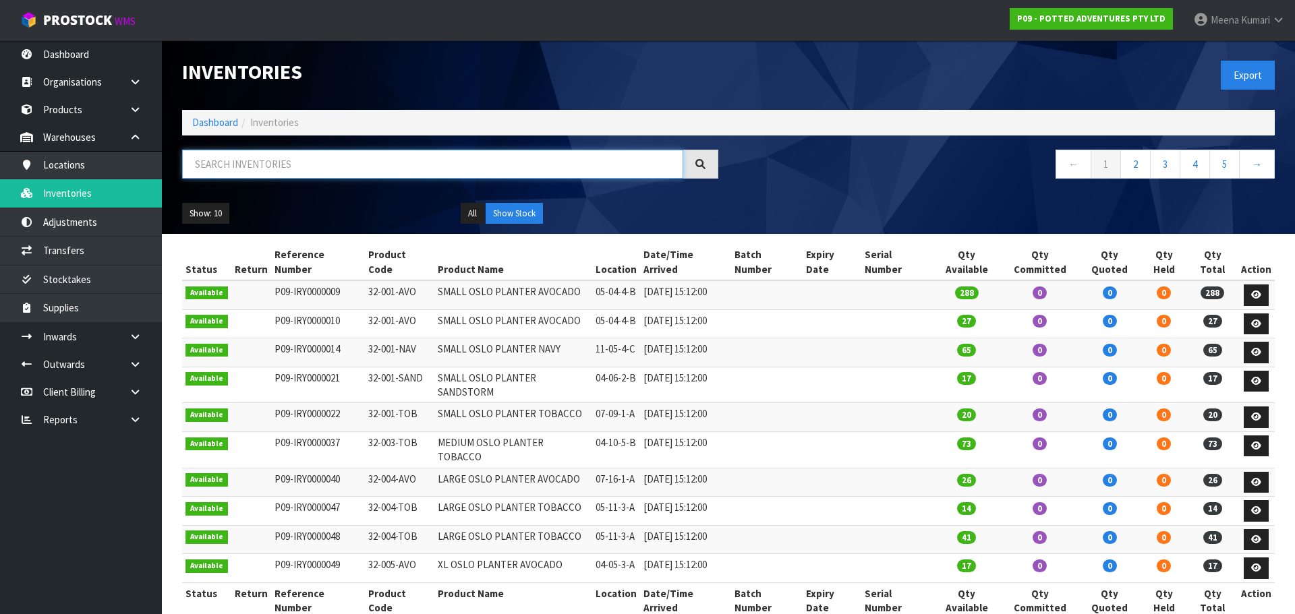
click at [289, 168] on input "text" at bounding box center [432, 164] width 501 height 29
paste input "P09-ADJ0000005"
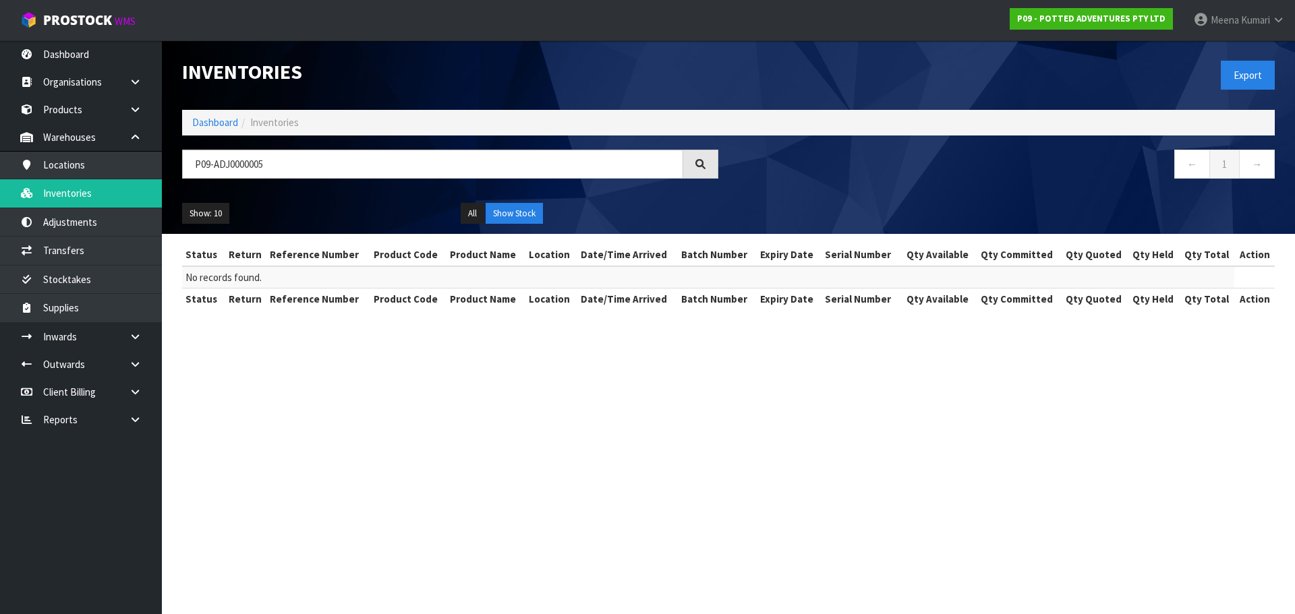
drag, startPoint x: 272, startPoint y: 144, endPoint x: 258, endPoint y: 164, distance: 24.1
click at [268, 150] on div "Inventories Export Dashboard Inventories P09-ADJ0000005 ← 1 → Show: 10 5 10 25 …" at bounding box center [728, 137] width 1113 height 194
drag, startPoint x: 277, startPoint y: 169, endPoint x: 70, endPoint y: 189, distance: 208.0
click at [70, 189] on body "Toggle navigation ProStock WMS P09 - POTTED ADVENTURES PTY LTD Meena Kumari Log…" at bounding box center [647, 307] width 1295 height 614
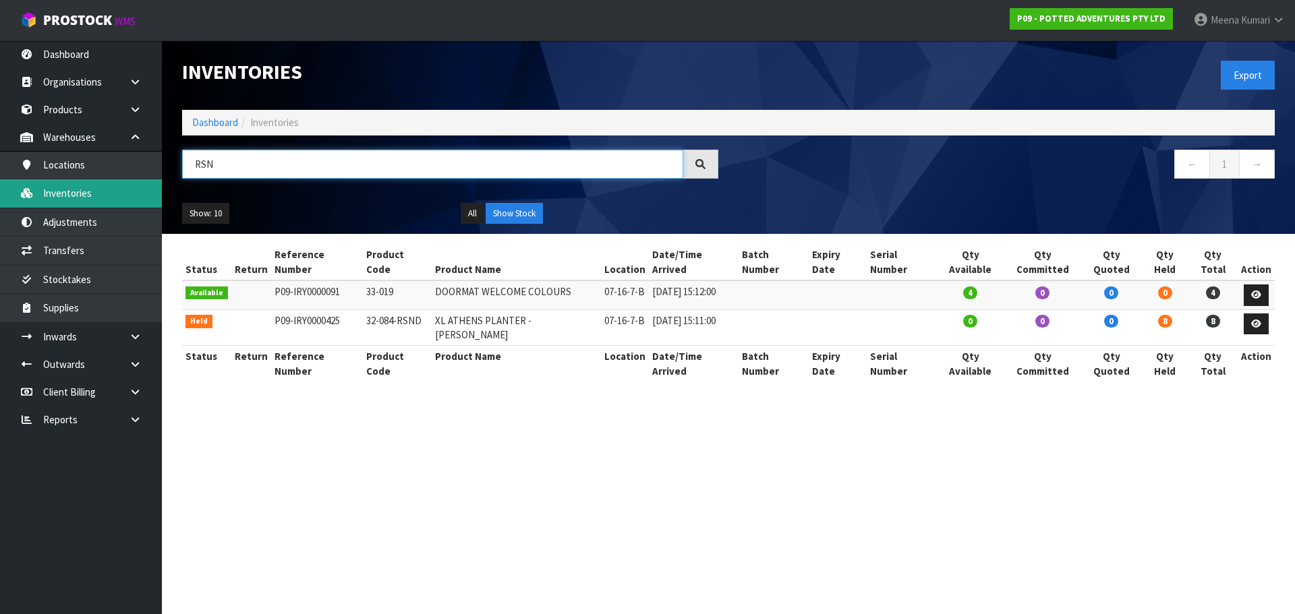
type input "RSND"
